Goal: Transaction & Acquisition: Purchase product/service

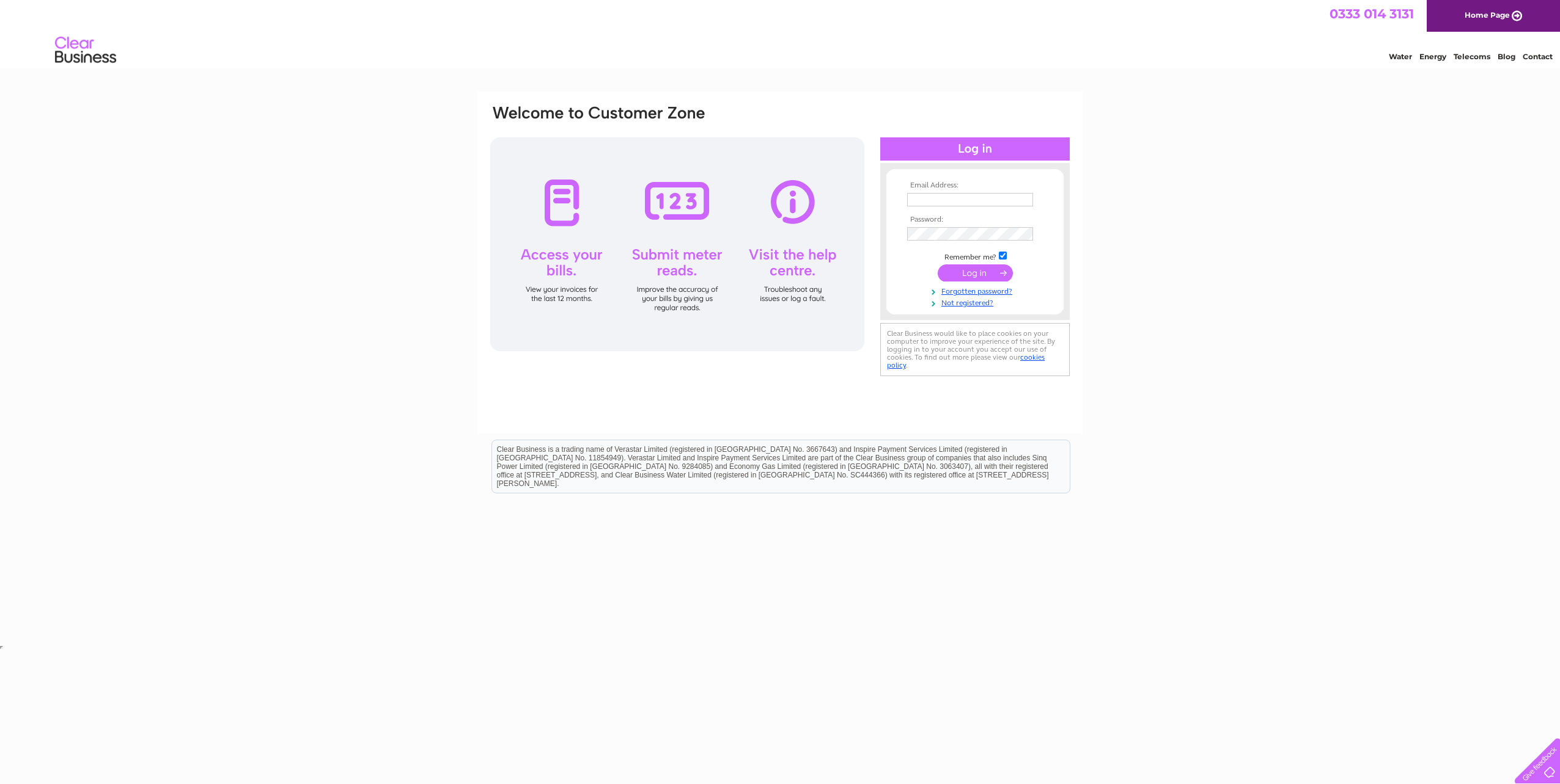
type input "accounts@finnie4x4.com"
click at [960, 284] on td at bounding box center [974, 273] width 141 height 23
click at [964, 275] on input "submit" at bounding box center [975, 272] width 76 height 17
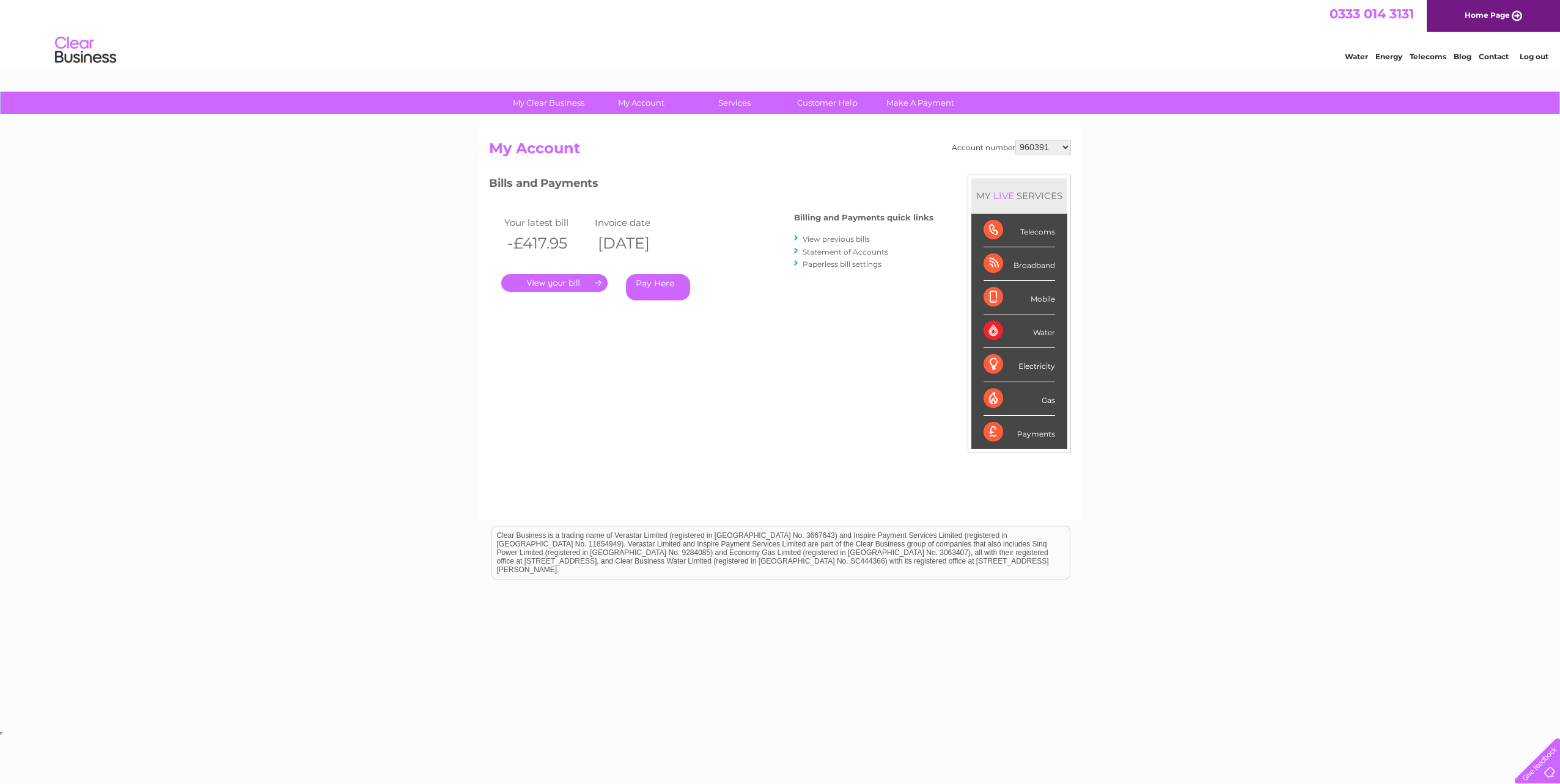
click at [1038, 151] on select "960391 966866 970106 30322560" at bounding box center [1043, 147] width 55 height 15
select select "966866"
click at [1015, 140] on select "960391 966866 970106 30322560" at bounding box center [1043, 147] width 55 height 15
click at [565, 270] on div ". Pay Here" at bounding box center [624, 265] width 244 height 18
click at [565, 282] on link "." at bounding box center [554, 283] width 106 height 18
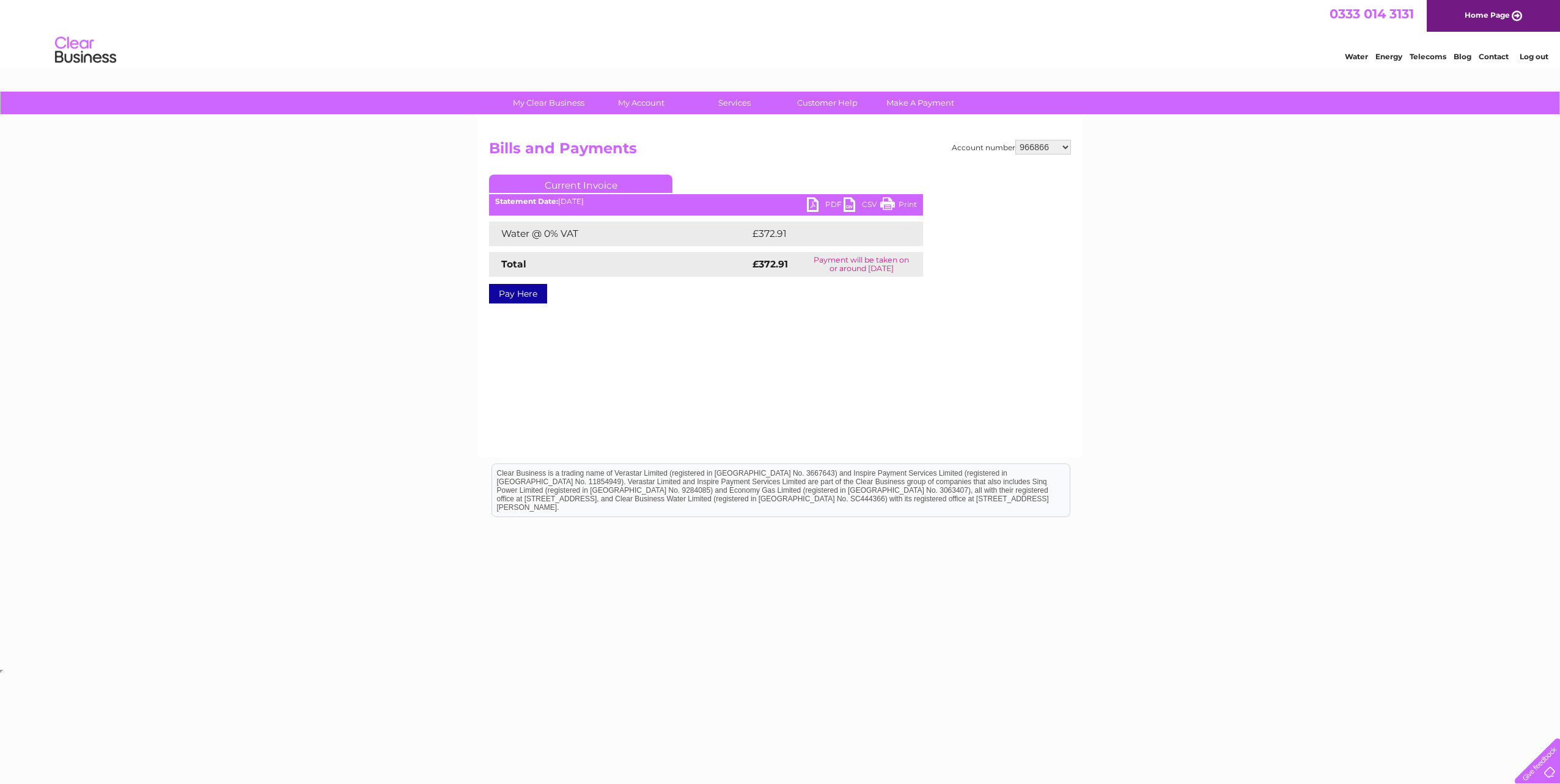
click at [513, 298] on link "Pay Here" at bounding box center [518, 294] width 58 height 19
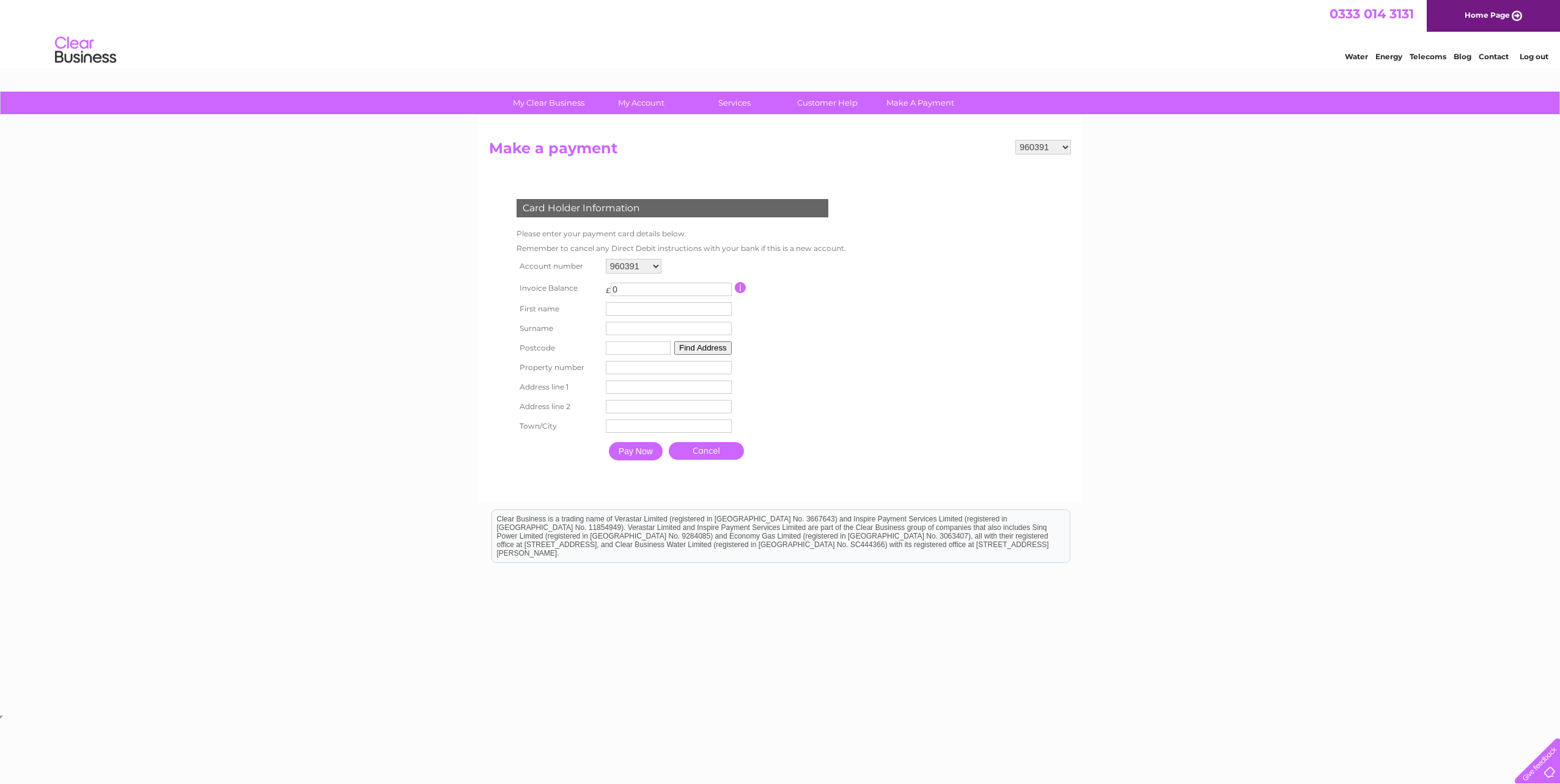
click at [687, 447] on link "Cancel" at bounding box center [706, 451] width 76 height 18
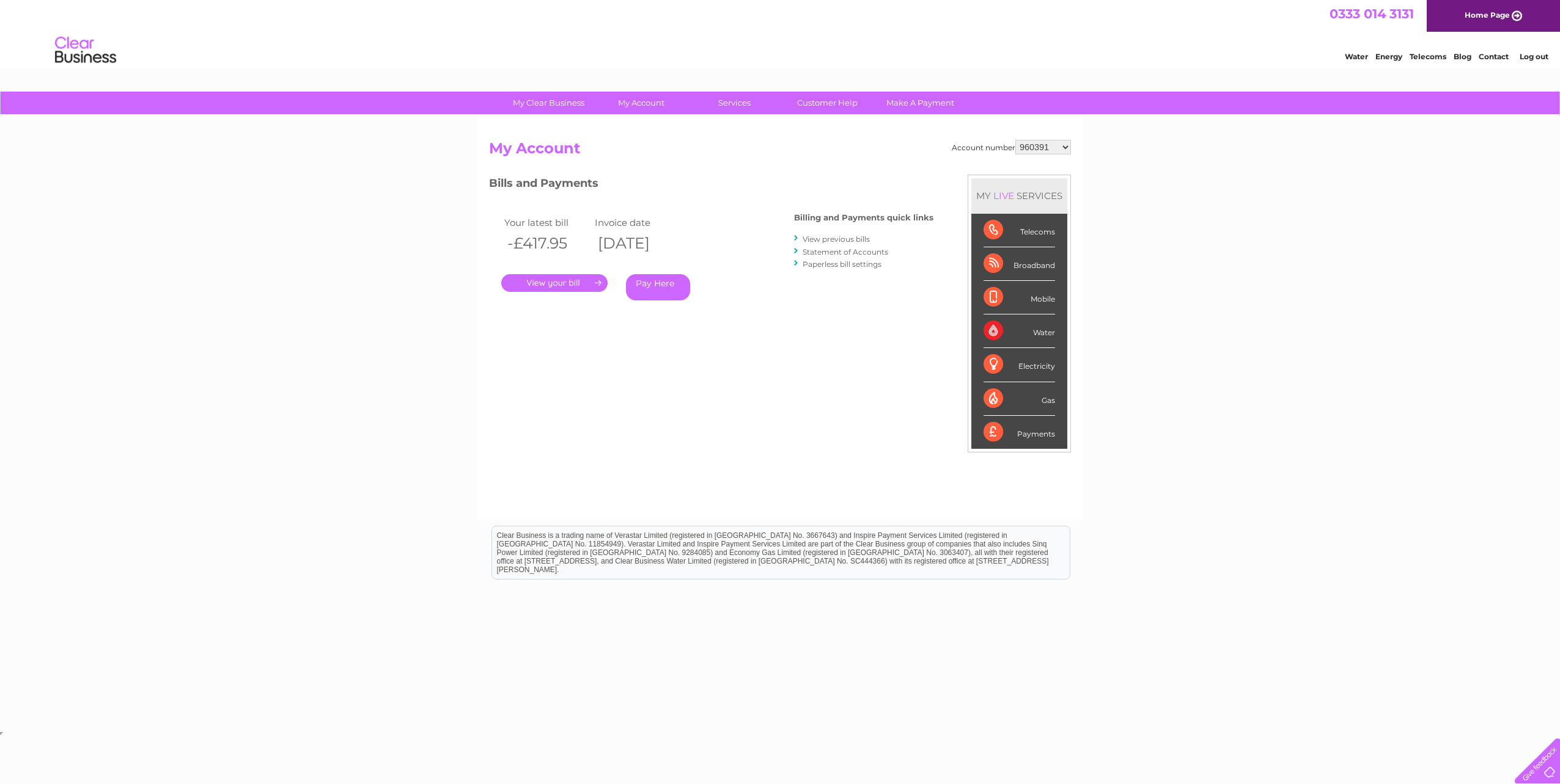
click at [1056, 163] on div "Account number 960391 966866 970106 30322560 My Account MY LIVE SERVICES Teleco…" at bounding box center [780, 323] width 581 height 368
click at [1045, 149] on select "960391 966866 970106 30322560" at bounding box center [1043, 147] width 55 height 15
select select "966866"
click at [1015, 140] on select "960391 966866 970106 30322560" at bounding box center [1043, 147] width 55 height 15
click at [543, 291] on link "." at bounding box center [554, 283] width 106 height 18
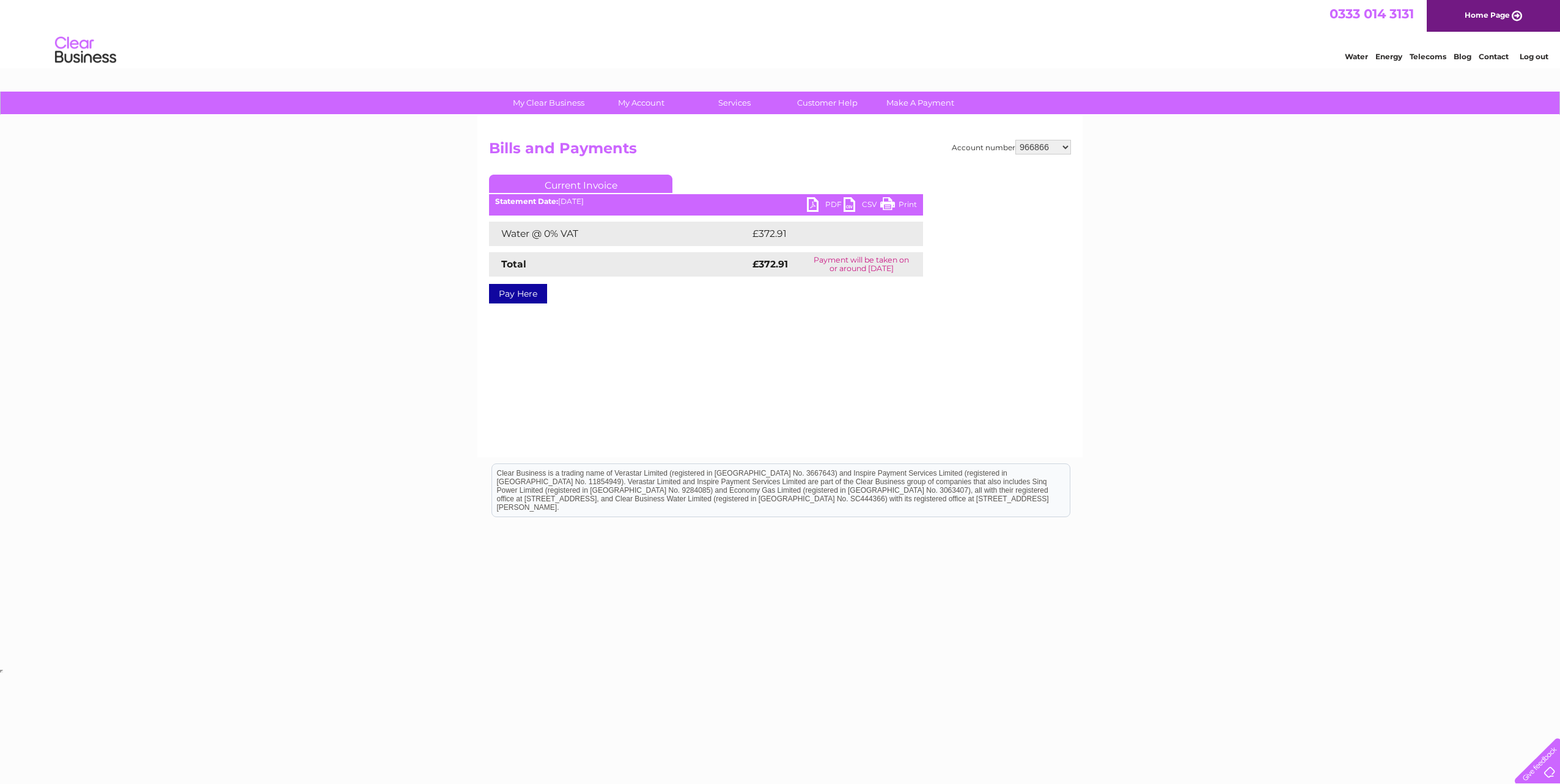
click at [815, 202] on link "PDF" at bounding box center [826, 206] width 37 height 18
